Goal: Task Accomplishment & Management: Manage account settings

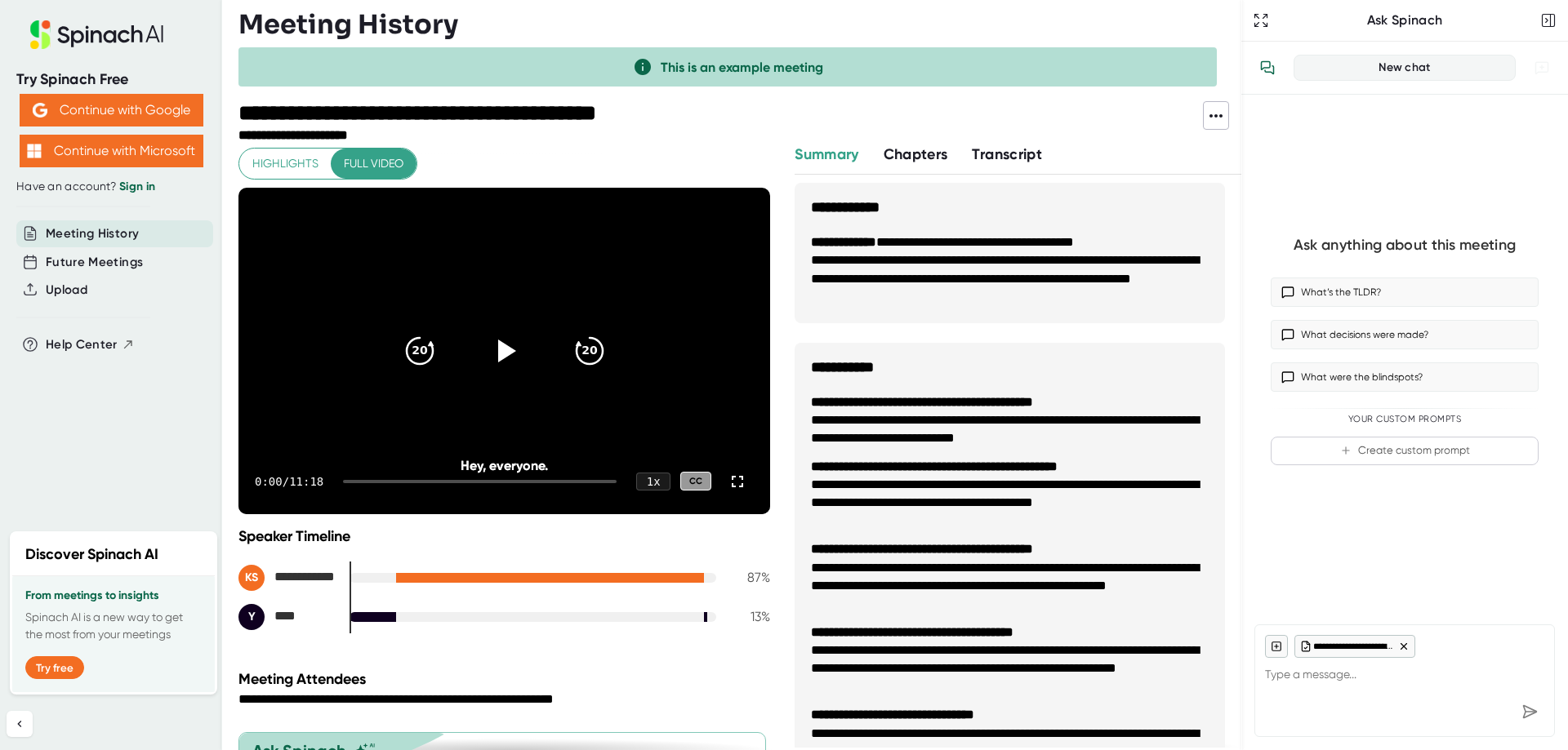
drag, startPoint x: 1263, startPoint y: 18, endPoint x: 1324, endPoint y: 19, distance: 61.0
click at [1324, 19] on div "Ask Spinach" at bounding box center [1404, 21] width 327 height 42
click at [1545, 24] on icon "button" at bounding box center [1549, 21] width 17 height 17
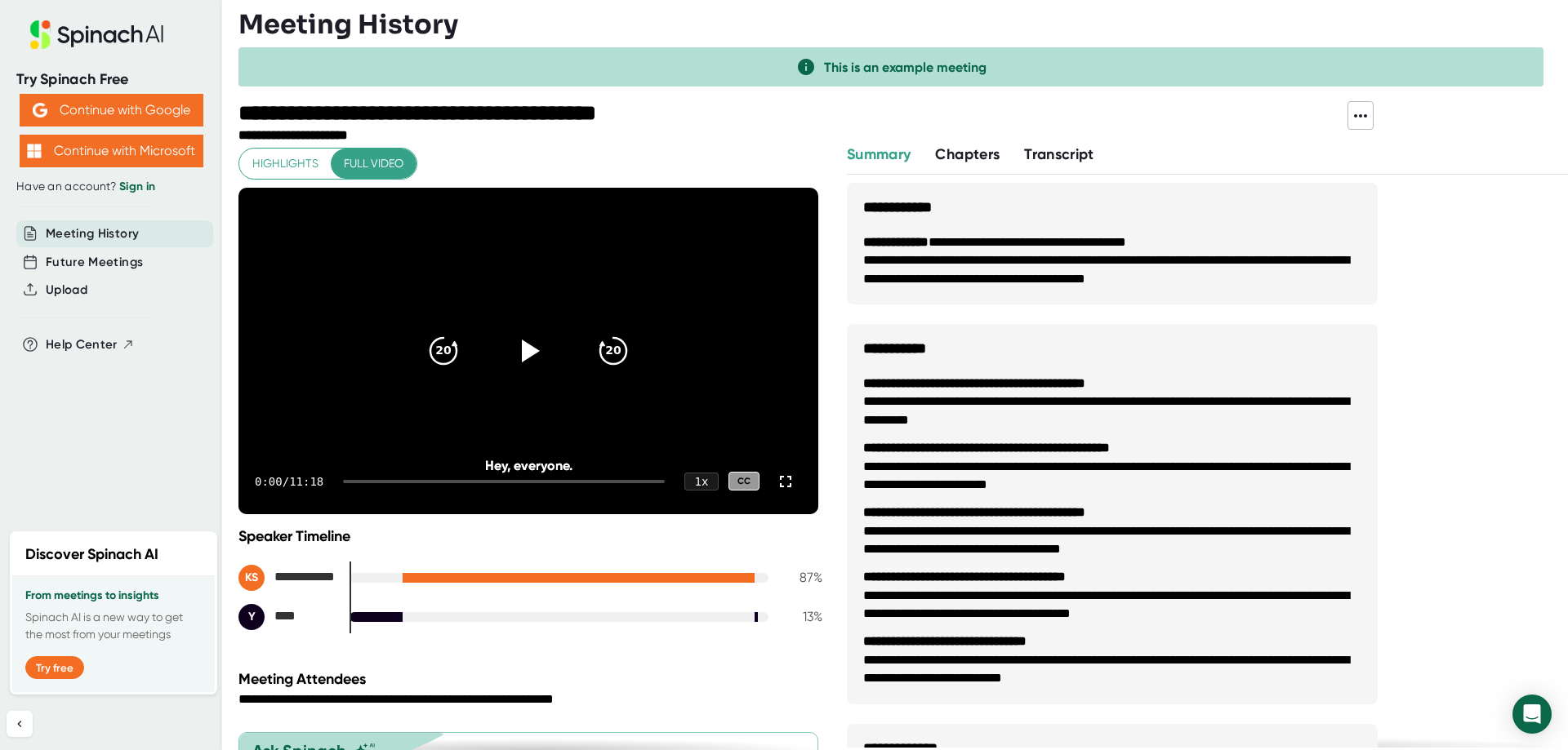
click at [140, 186] on link "Sign in" at bounding box center [137, 186] width 36 height 14
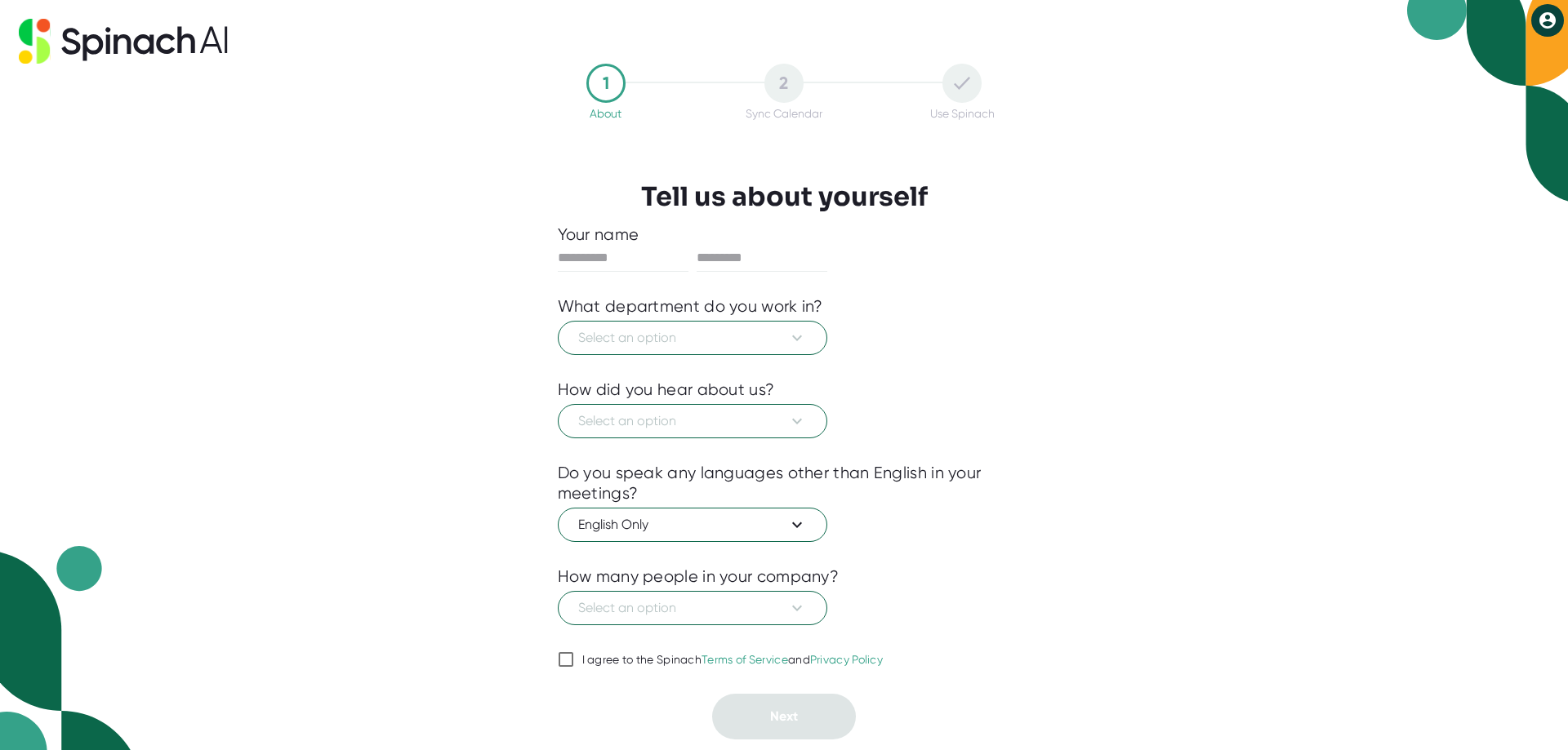
click at [1550, 19] on icon at bounding box center [1548, 21] width 17 height 17
click at [1349, 112] on div at bounding box center [784, 375] width 1568 height 750
drag, startPoint x: 642, startPoint y: 193, endPoint x: 922, endPoint y: 190, distance: 280.0
click at [922, 190] on h3 "Tell us about yourself" at bounding box center [784, 196] width 287 height 31
click at [564, 657] on input "I agree to the Spinach Terms of Service and Privacy Policy" at bounding box center [566, 659] width 17 height 19
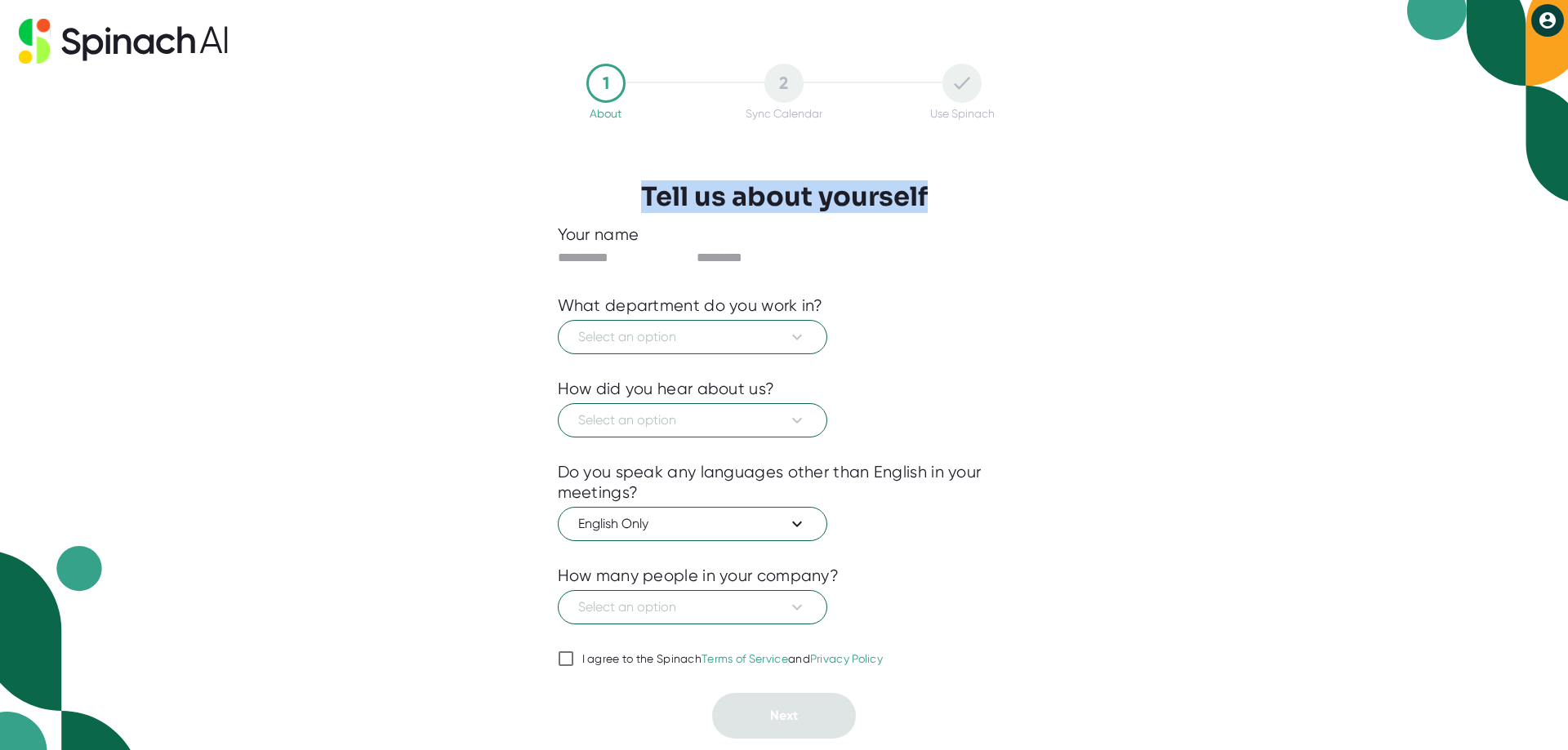
checkbox input "true"
click at [1551, 18] on icon at bounding box center [1548, 21] width 17 height 17
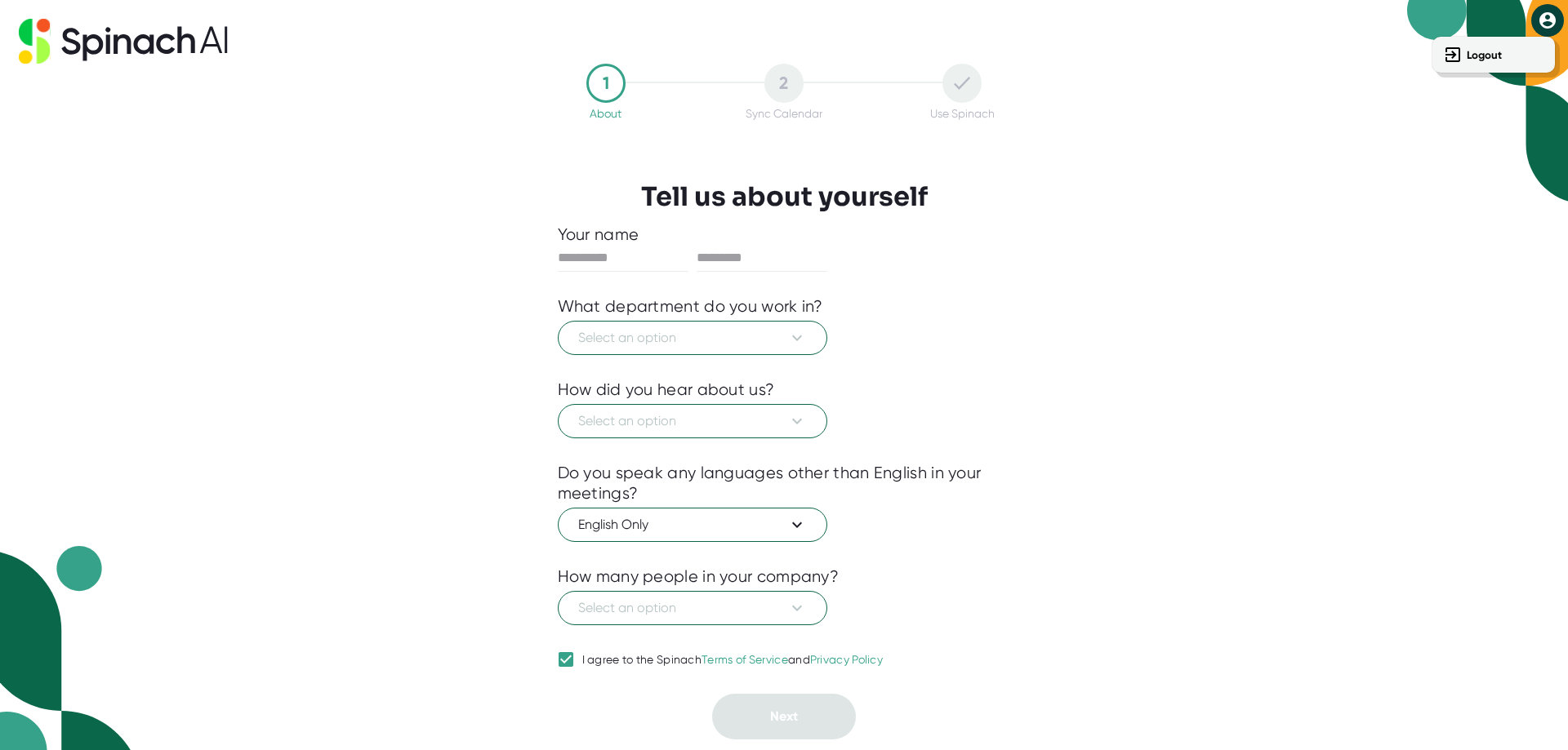
click at [1435, 18] on div at bounding box center [784, 375] width 1568 height 750
click at [1543, 20] on icon at bounding box center [1548, 21] width 17 height 17
click at [1468, 52] on b "Logout" at bounding box center [1484, 55] width 35 height 14
